Goal: Transaction & Acquisition: Purchase product/service

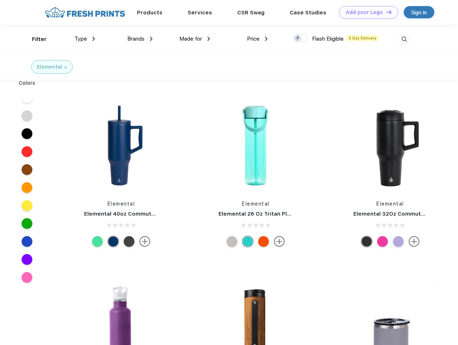
scroll to position [0, 0]
click at [366, 12] on link "Add your Logo Design Tool" at bounding box center [368, 12] width 59 height 13
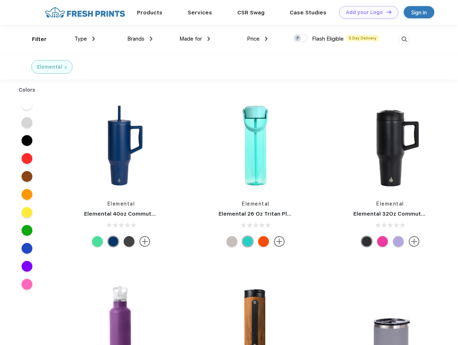
click at [0, 0] on div "Design Tool" at bounding box center [0, 0] width 0 height 0
click at [386, 12] on link "Add your Logo Design Tool" at bounding box center [368, 12] width 59 height 13
click at [35, 39] on div "Filter" at bounding box center [39, 39] width 15 height 8
click at [85, 39] on span "Type" at bounding box center [80, 39] width 13 height 6
click at [140, 39] on span "Brands" at bounding box center [135, 39] width 17 height 6
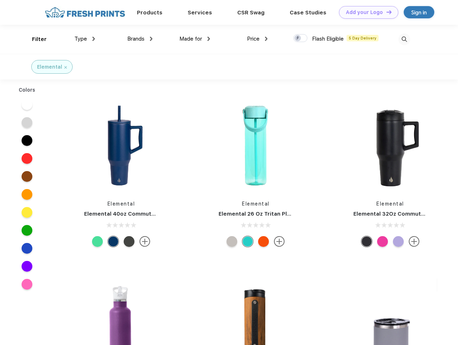
click at [195, 39] on span "Made for" at bounding box center [190, 39] width 23 height 6
click at [257, 39] on span "Price" at bounding box center [253, 39] width 13 height 6
click at [301, 38] on div at bounding box center [300, 38] width 14 height 8
click at [298, 38] on input "checkbox" at bounding box center [295, 36] width 5 height 5
click at [404, 39] on img at bounding box center [404, 39] width 12 height 12
